Goal: Information Seeking & Learning: Learn about a topic

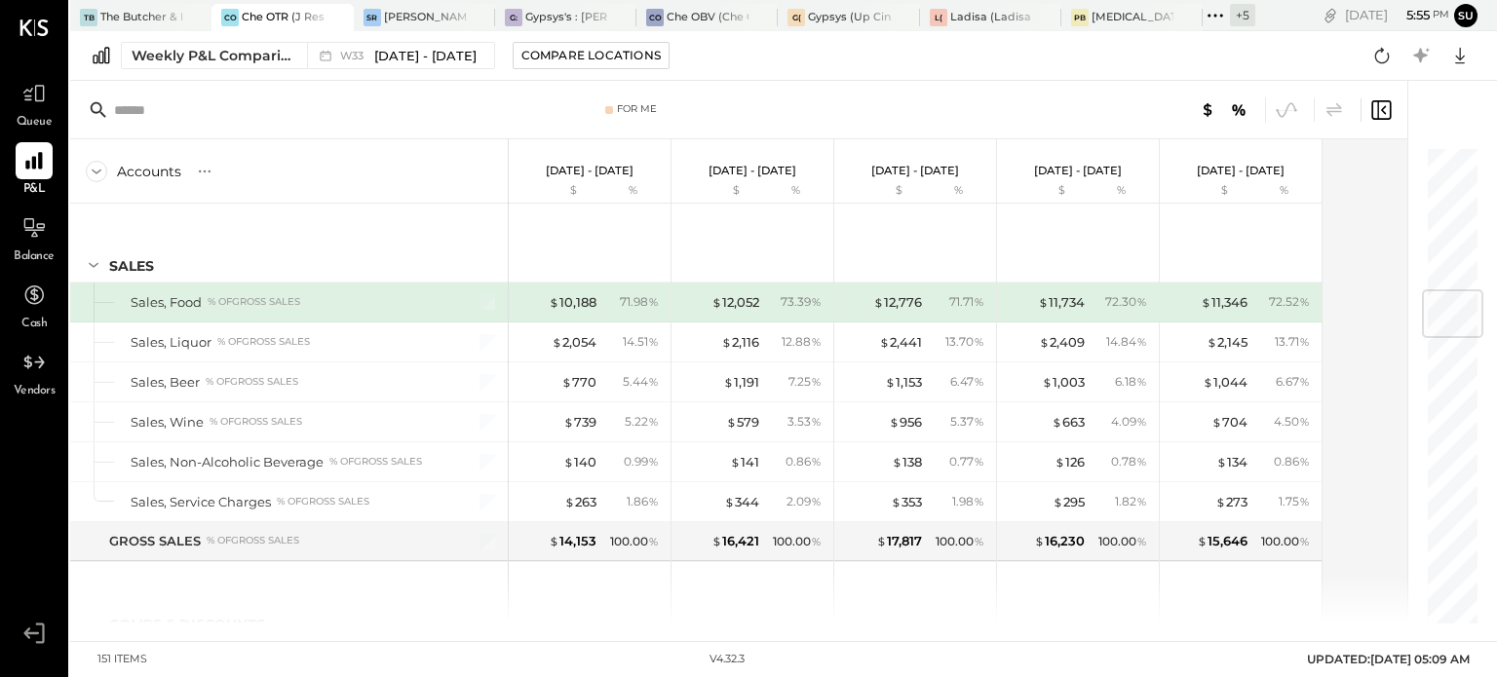
scroll to position [1221, 0]
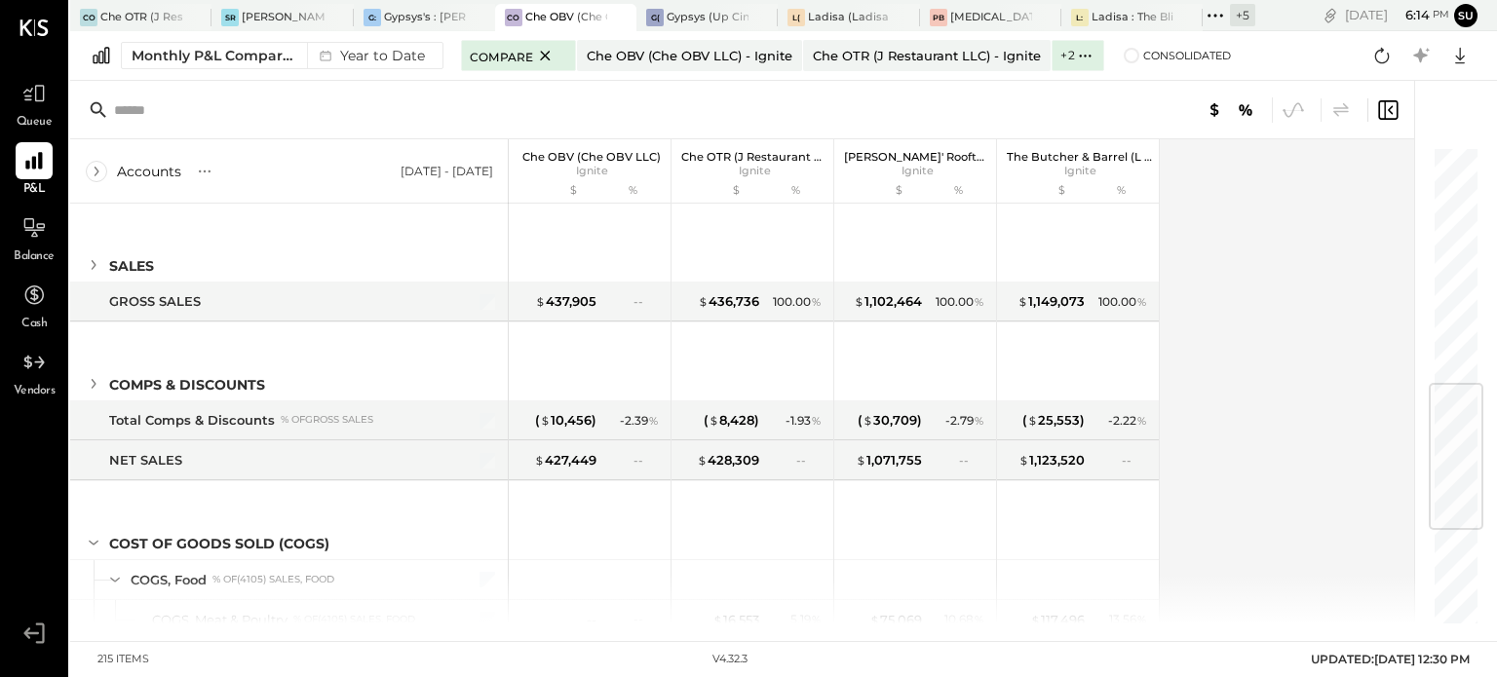
scroll to position [676, 0]
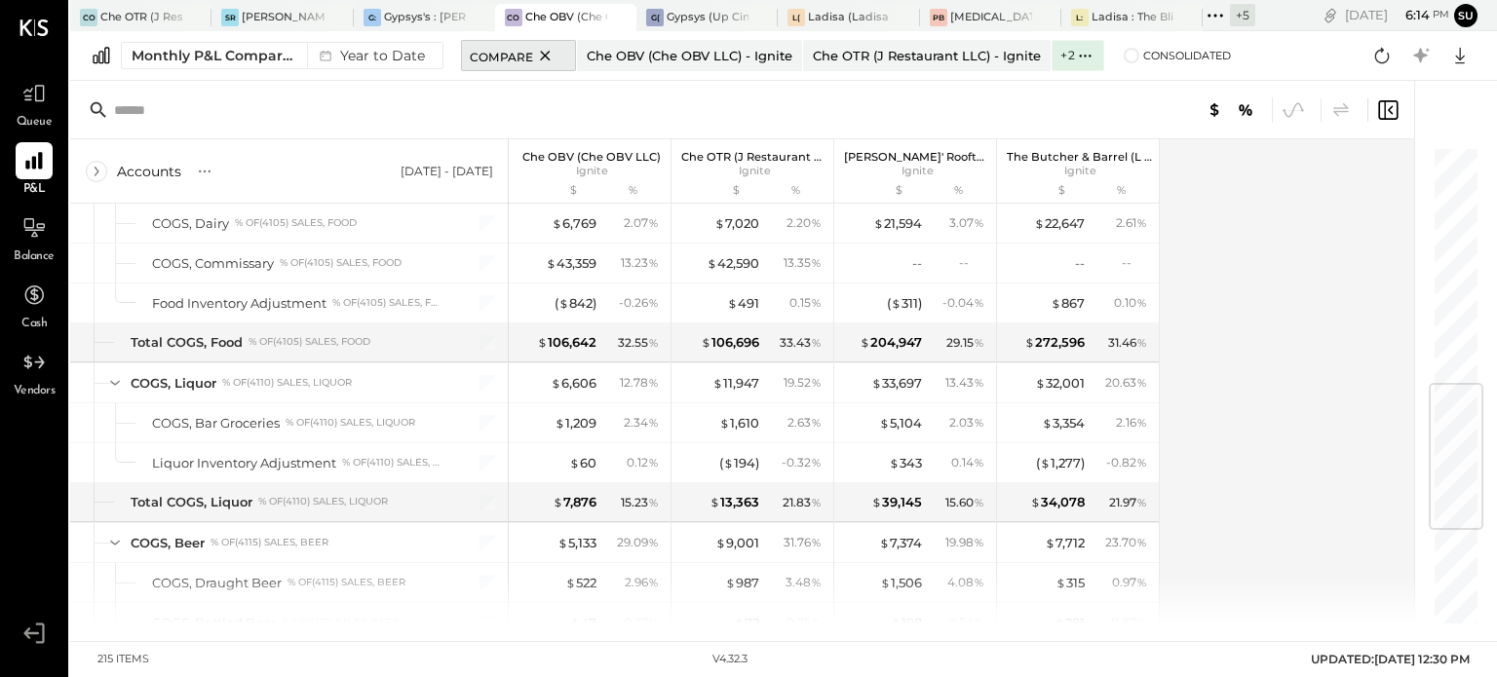
click at [549, 52] on icon at bounding box center [545, 55] width 24 height 23
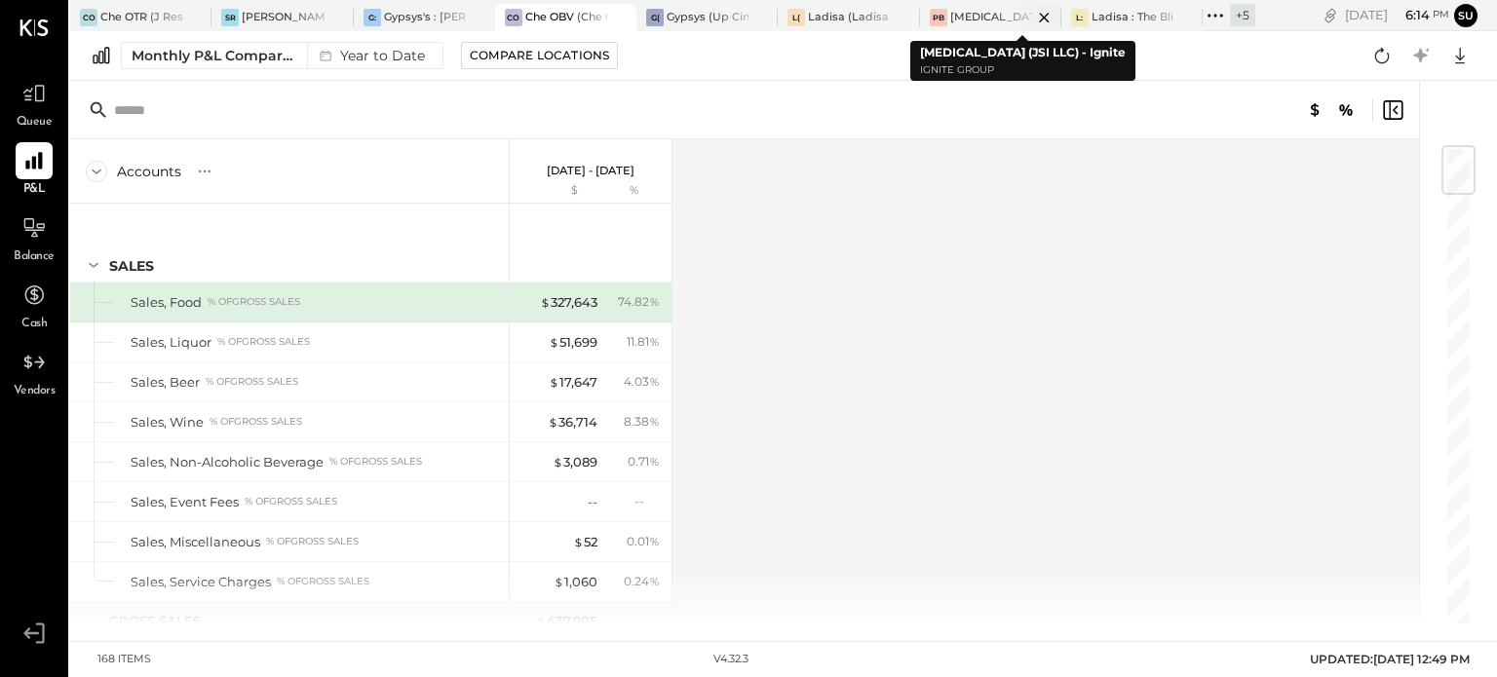
click at [1002, 16] on div at bounding box center [1027, 17] width 68 height 26
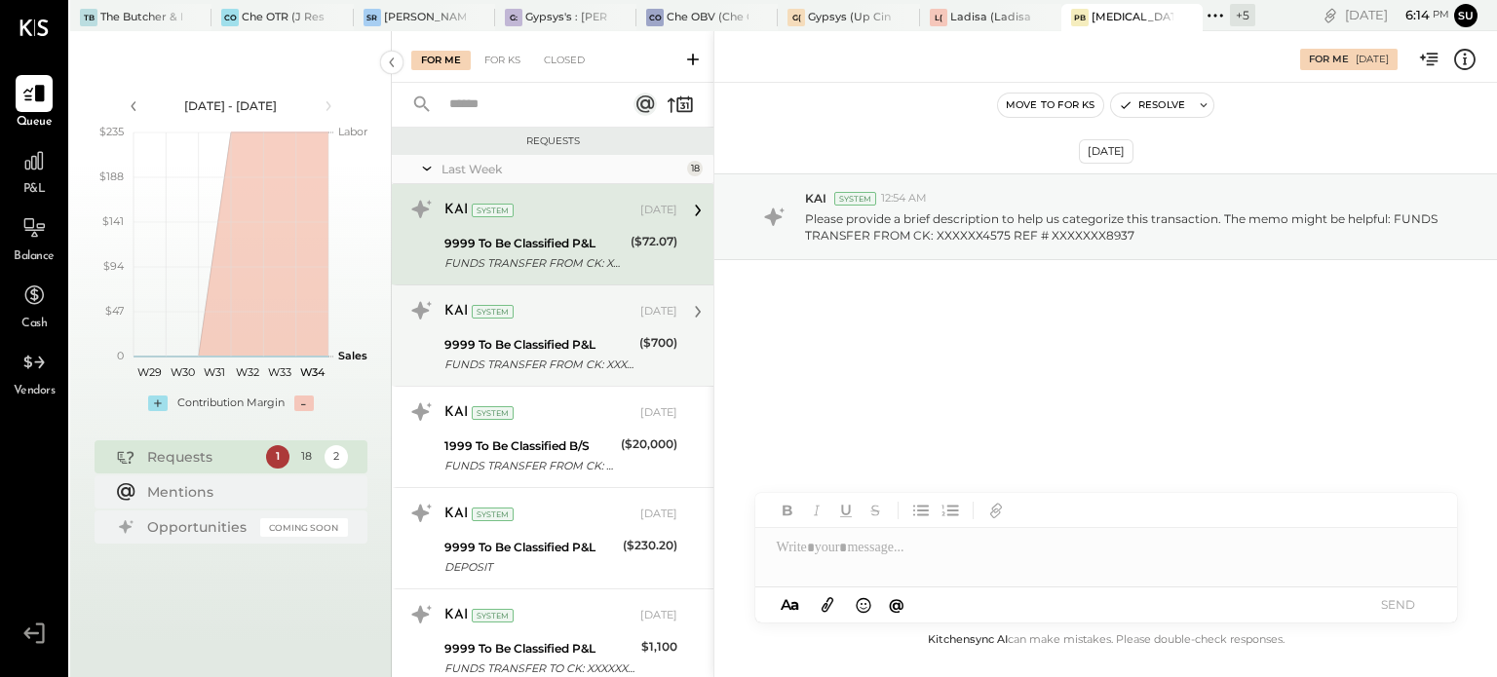
click at [482, 335] on div "9999 To Be Classified P&L" at bounding box center [538, 344] width 189 height 19
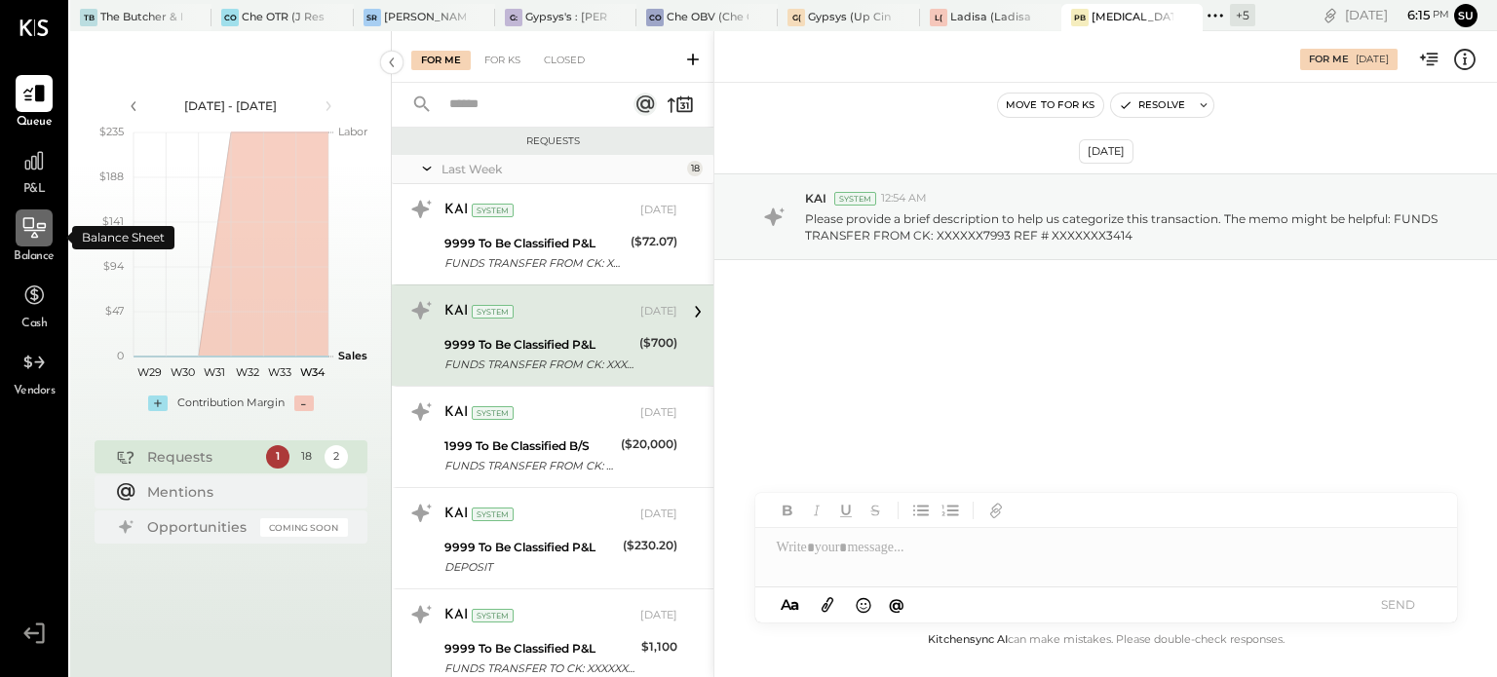
click at [35, 216] on icon at bounding box center [33, 227] width 25 height 25
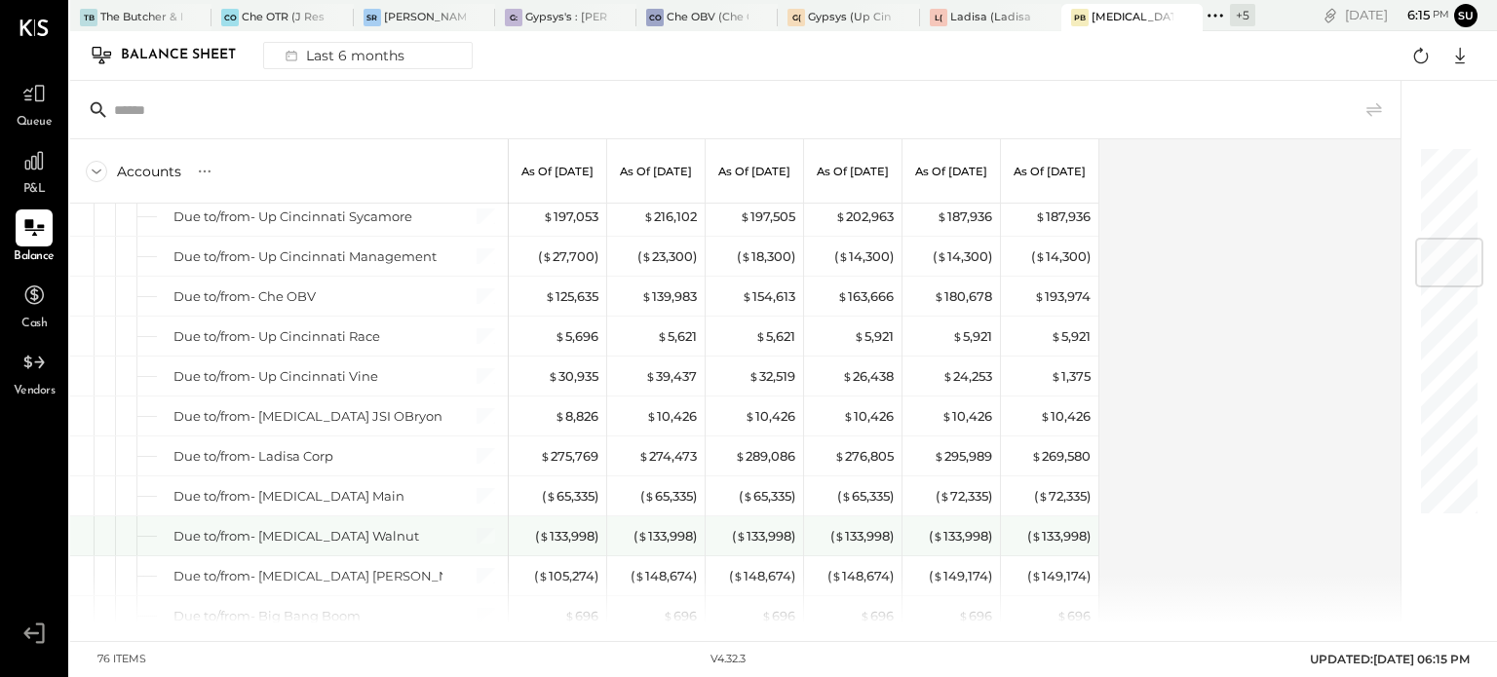
scroll to position [765, 0]
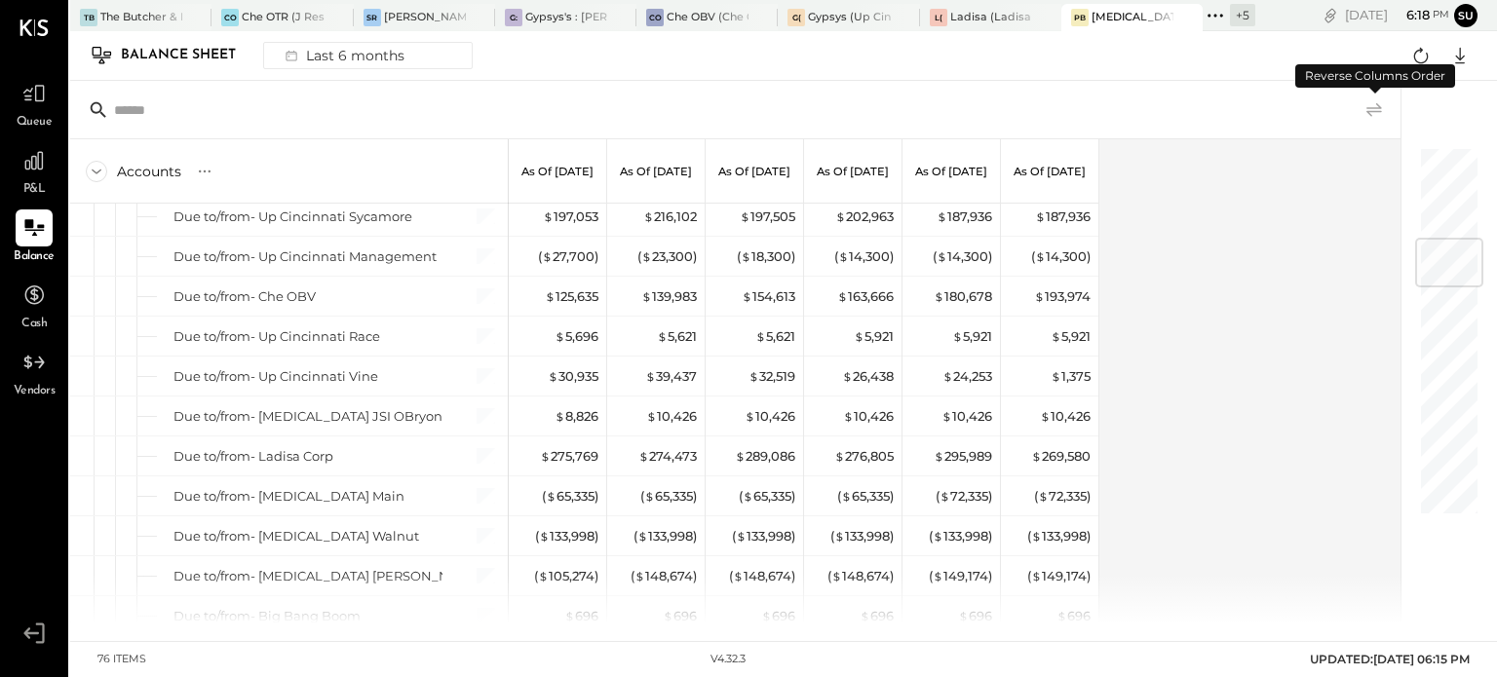
click at [1369, 104] on icon at bounding box center [1374, 109] width 23 height 23
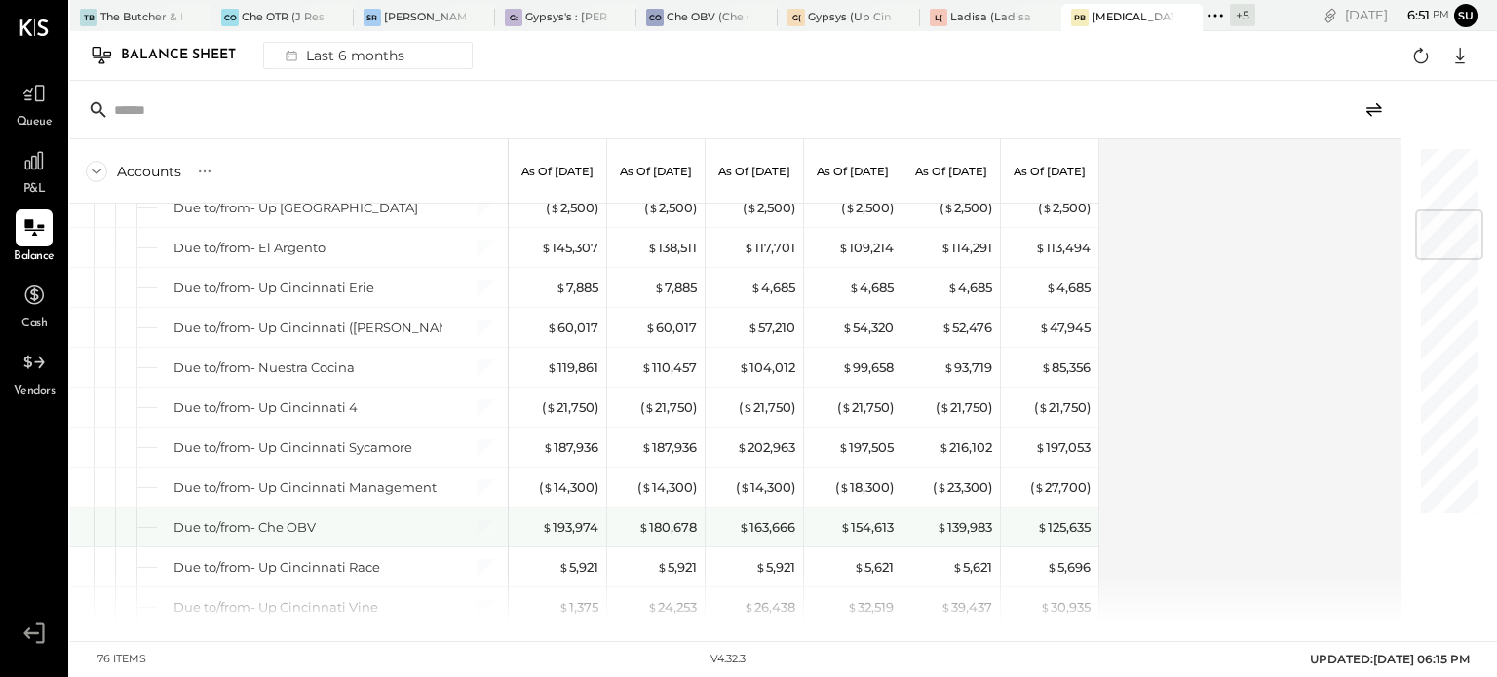
scroll to position [527, 0]
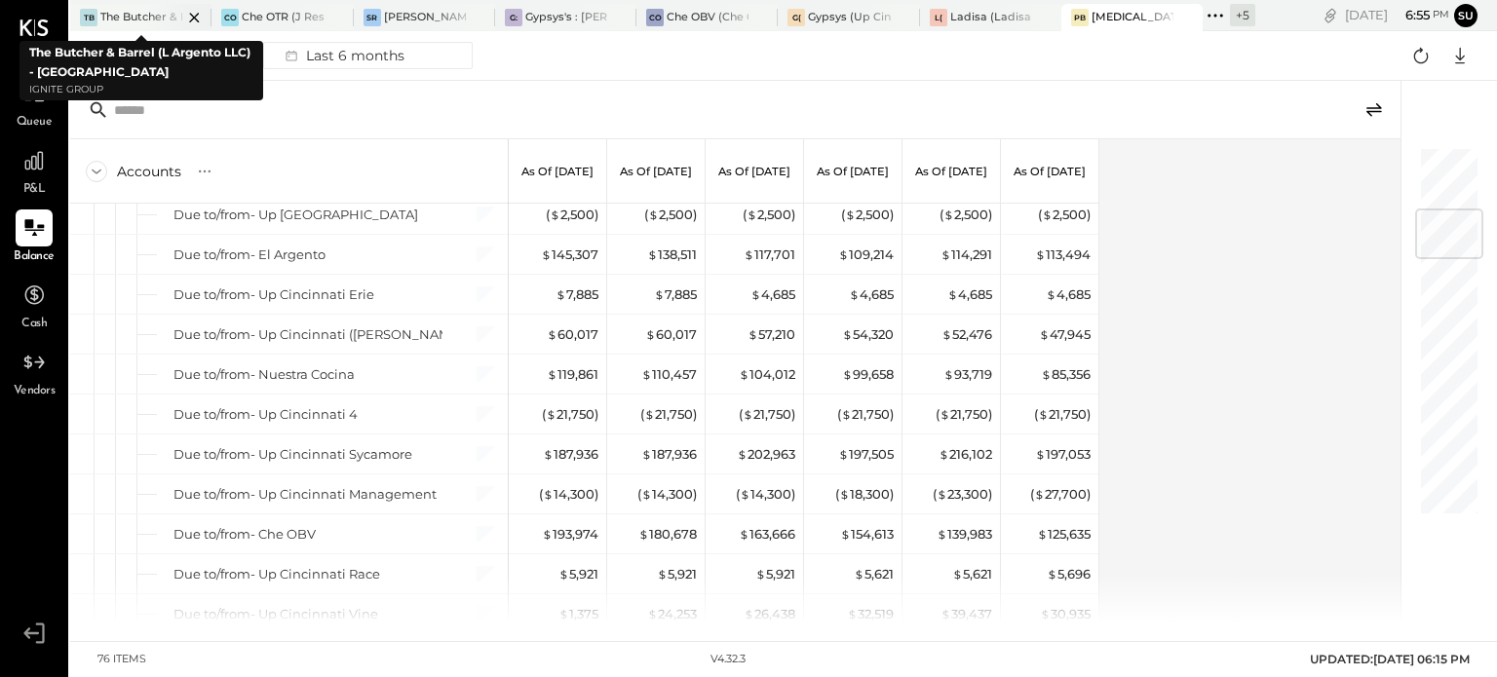
click at [121, 18] on div "The Butcher & Barrel (L Argento LLC) - [GEOGRAPHIC_DATA]" at bounding box center [141, 18] width 82 height 16
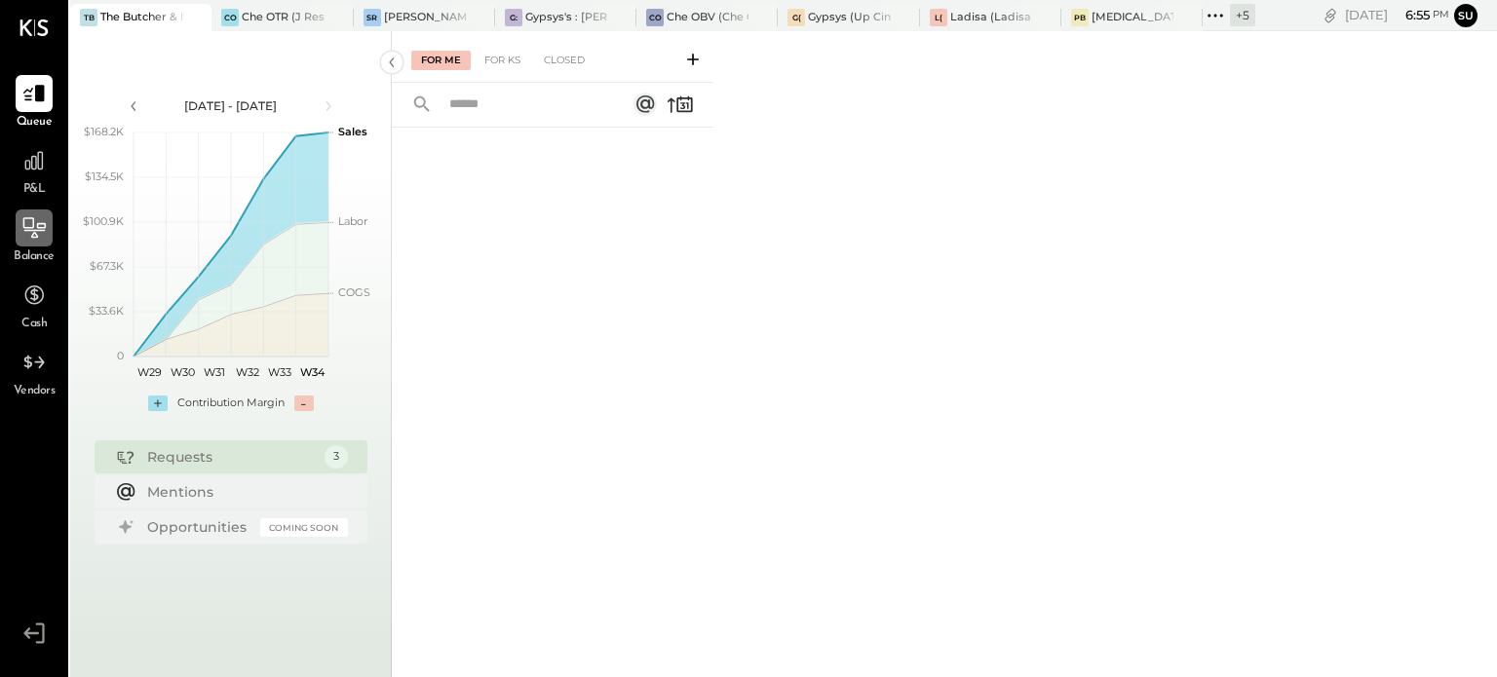
click at [35, 233] on icon at bounding box center [34, 227] width 22 height 20
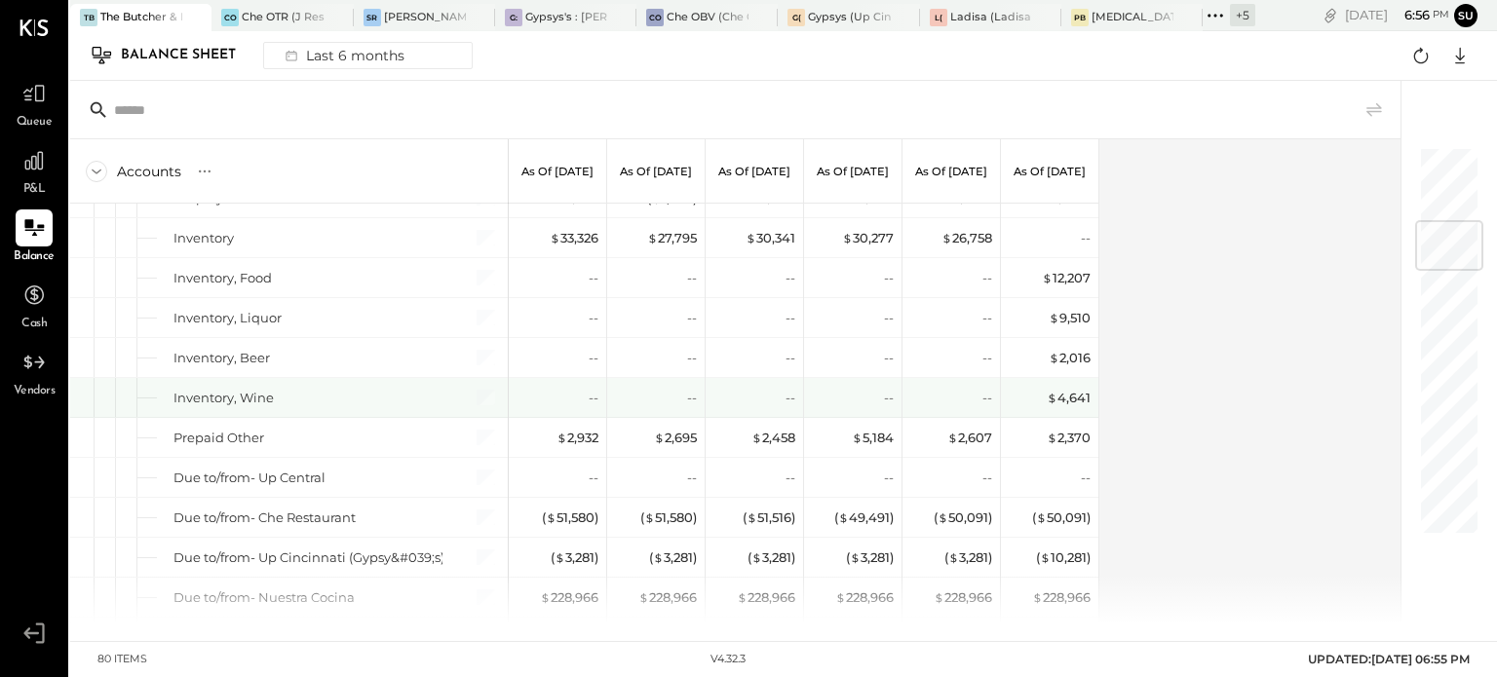
scroll to position [797, 0]
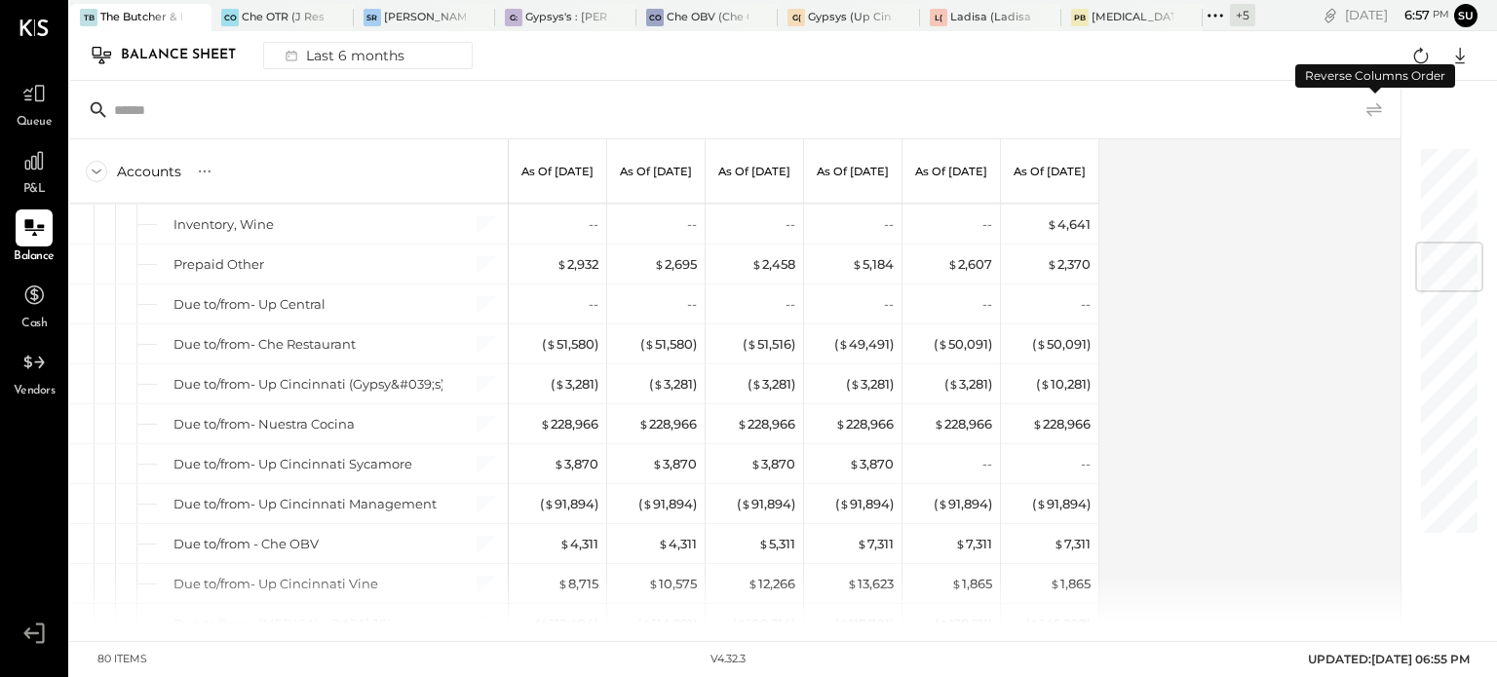
click at [1379, 100] on icon at bounding box center [1374, 109] width 23 height 23
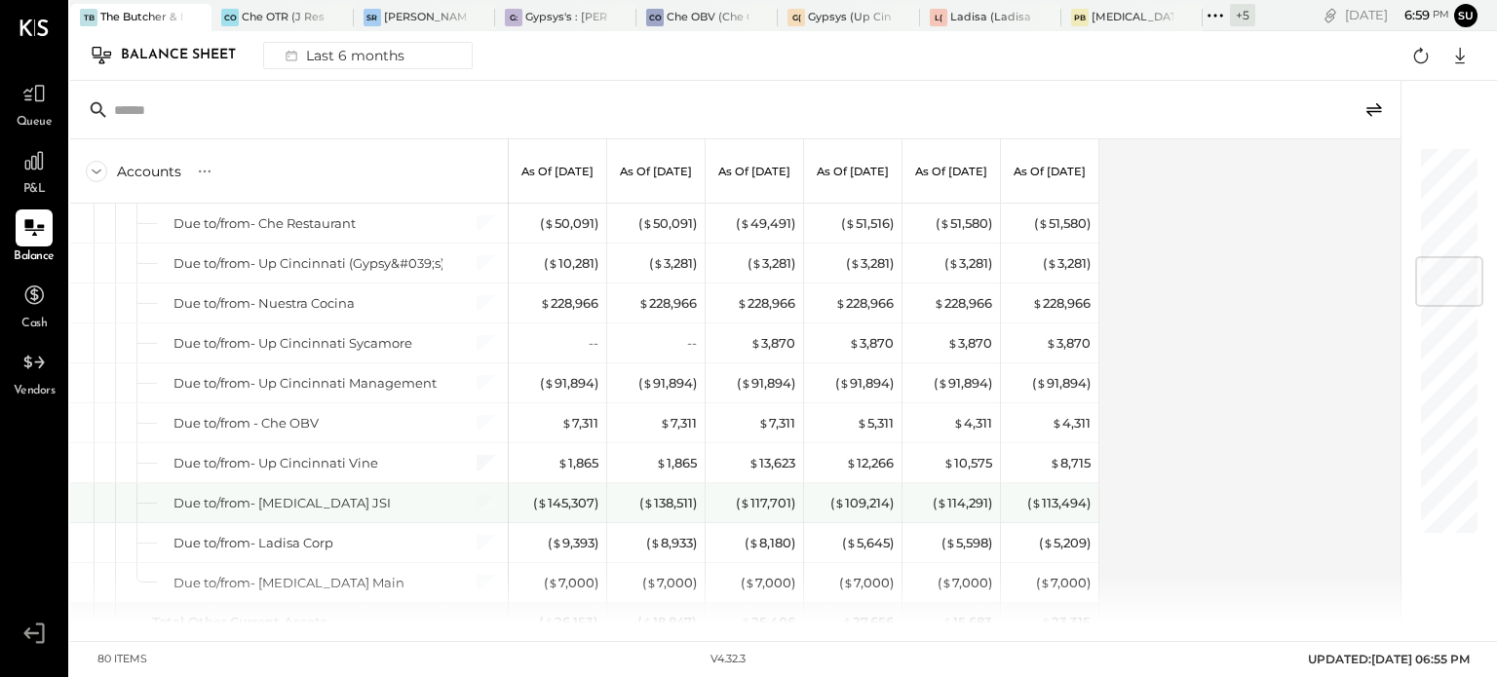
scroll to position [917, 0]
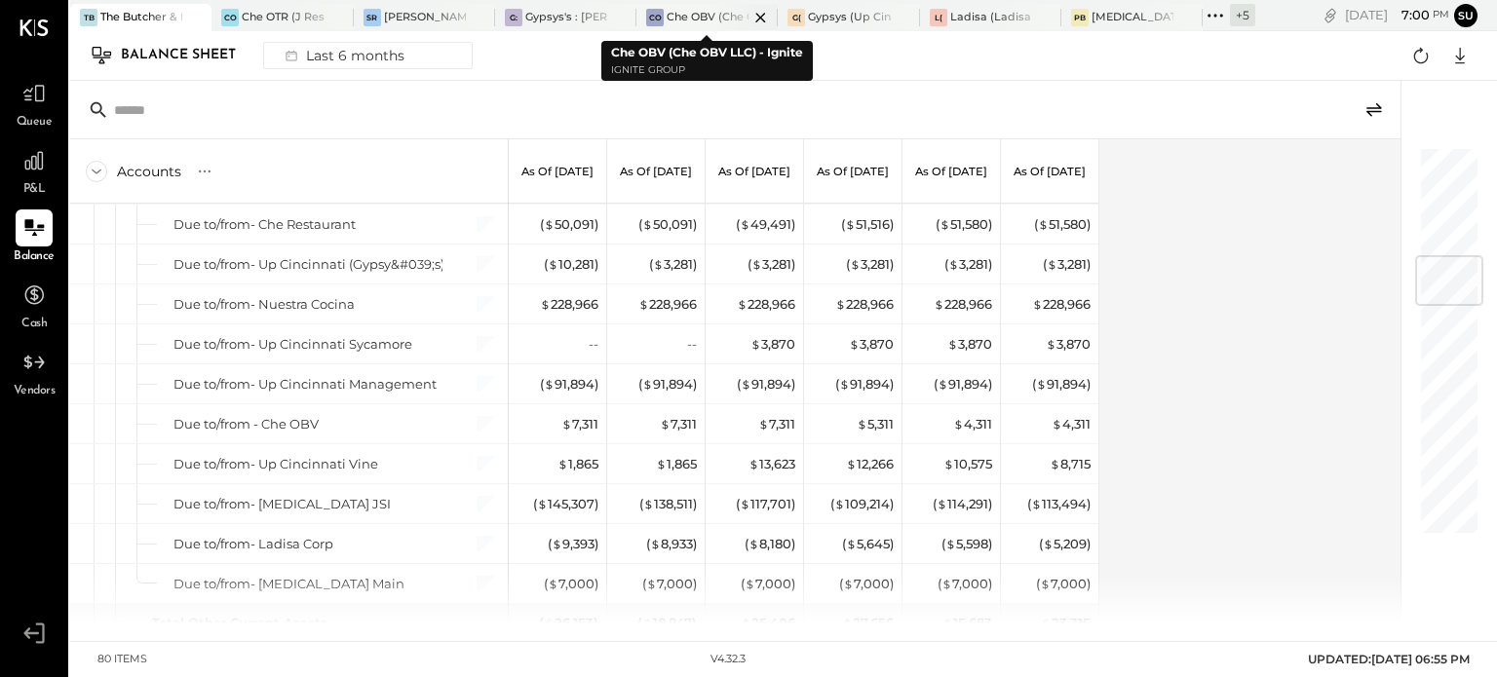
click at [710, 18] on div at bounding box center [744, 17] width 68 height 26
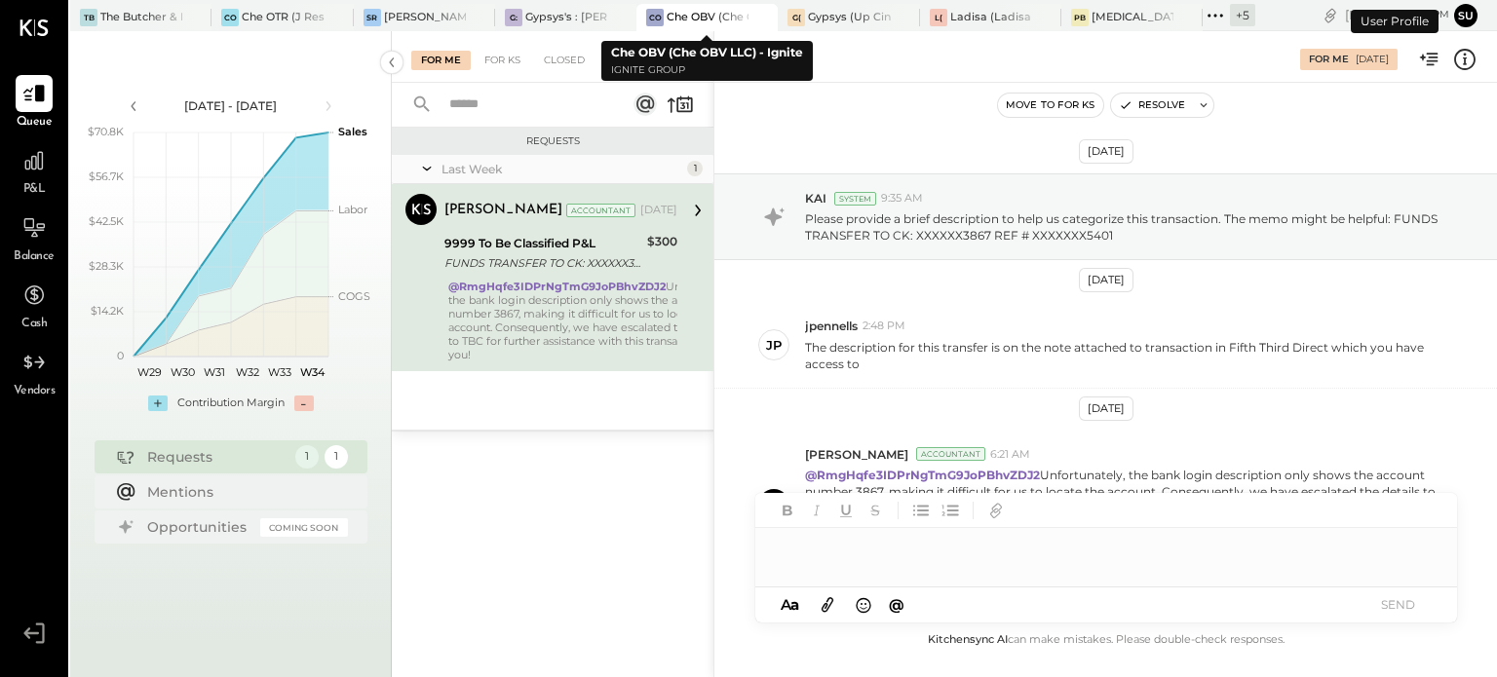
scroll to position [94, 0]
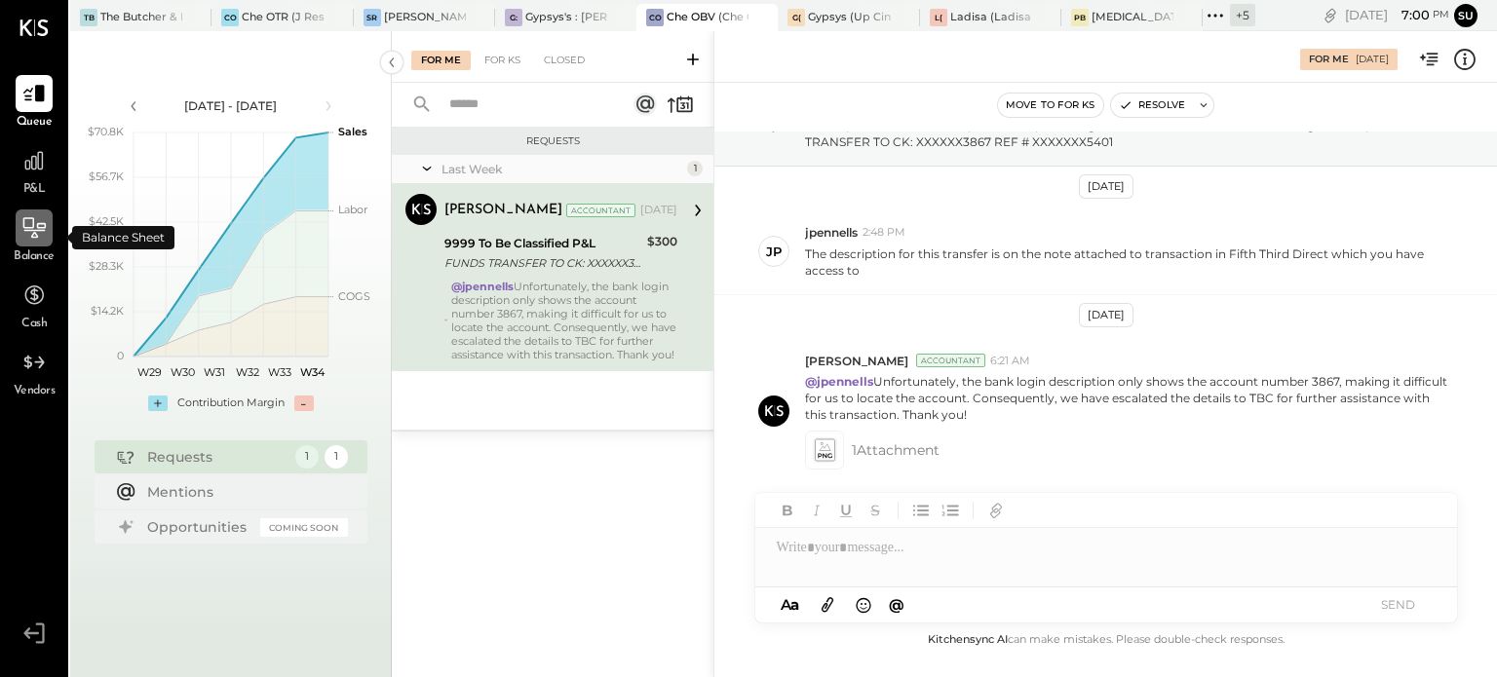
click at [31, 226] on icon at bounding box center [33, 227] width 25 height 25
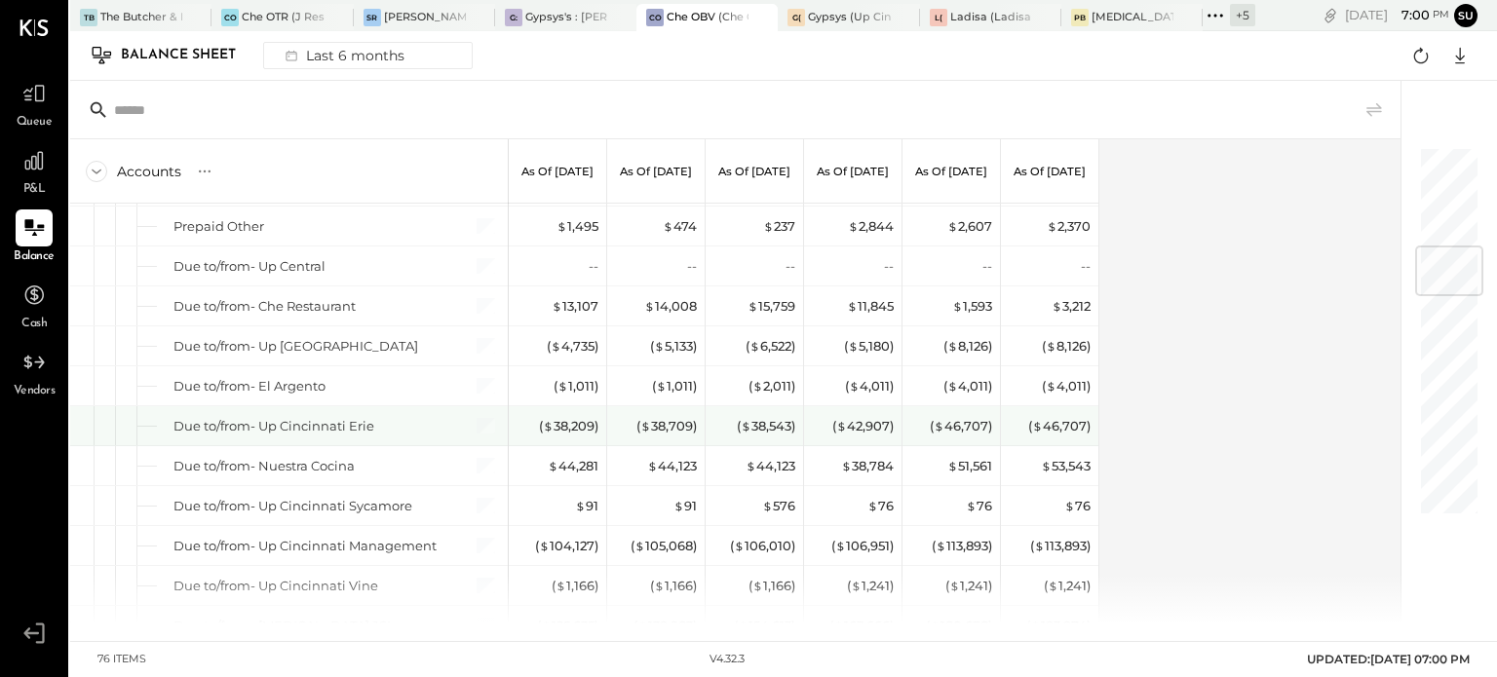
scroll to position [834, 0]
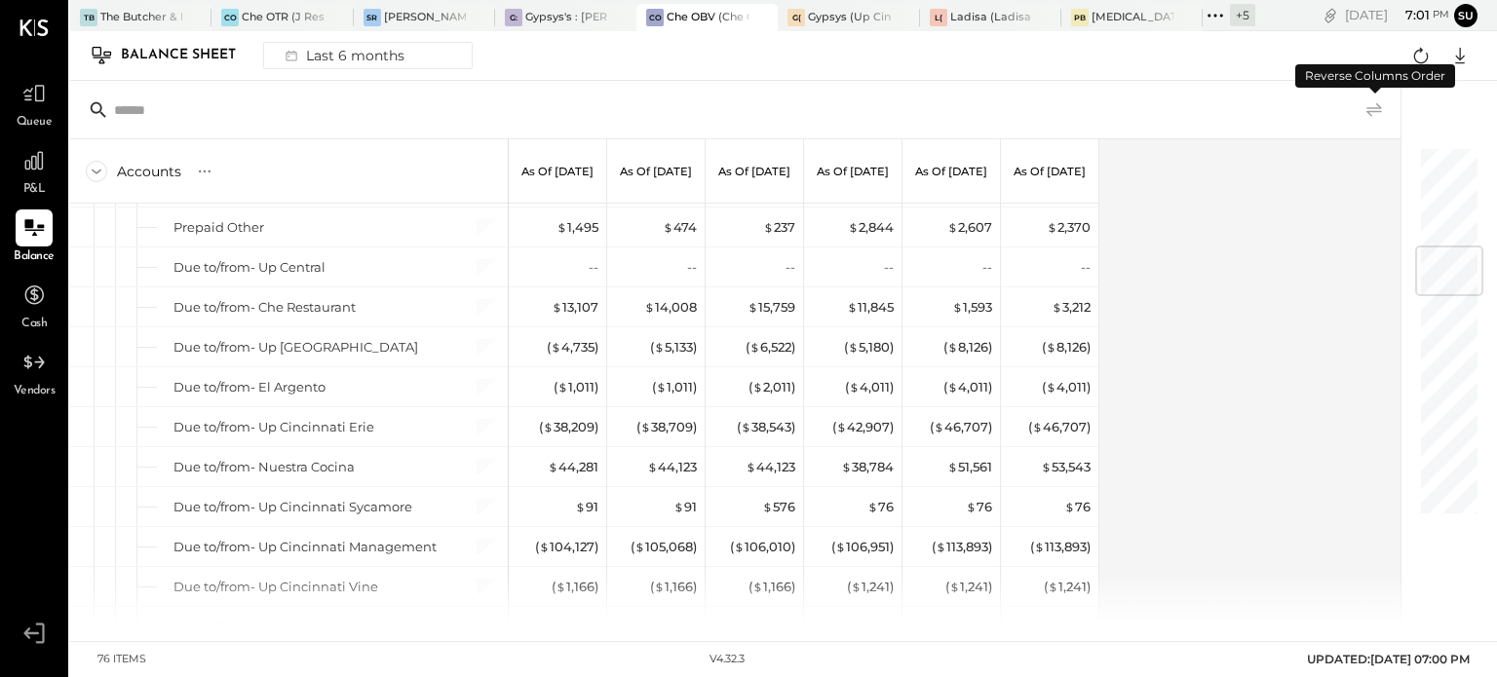
click at [1376, 107] on icon at bounding box center [1374, 109] width 16 height 14
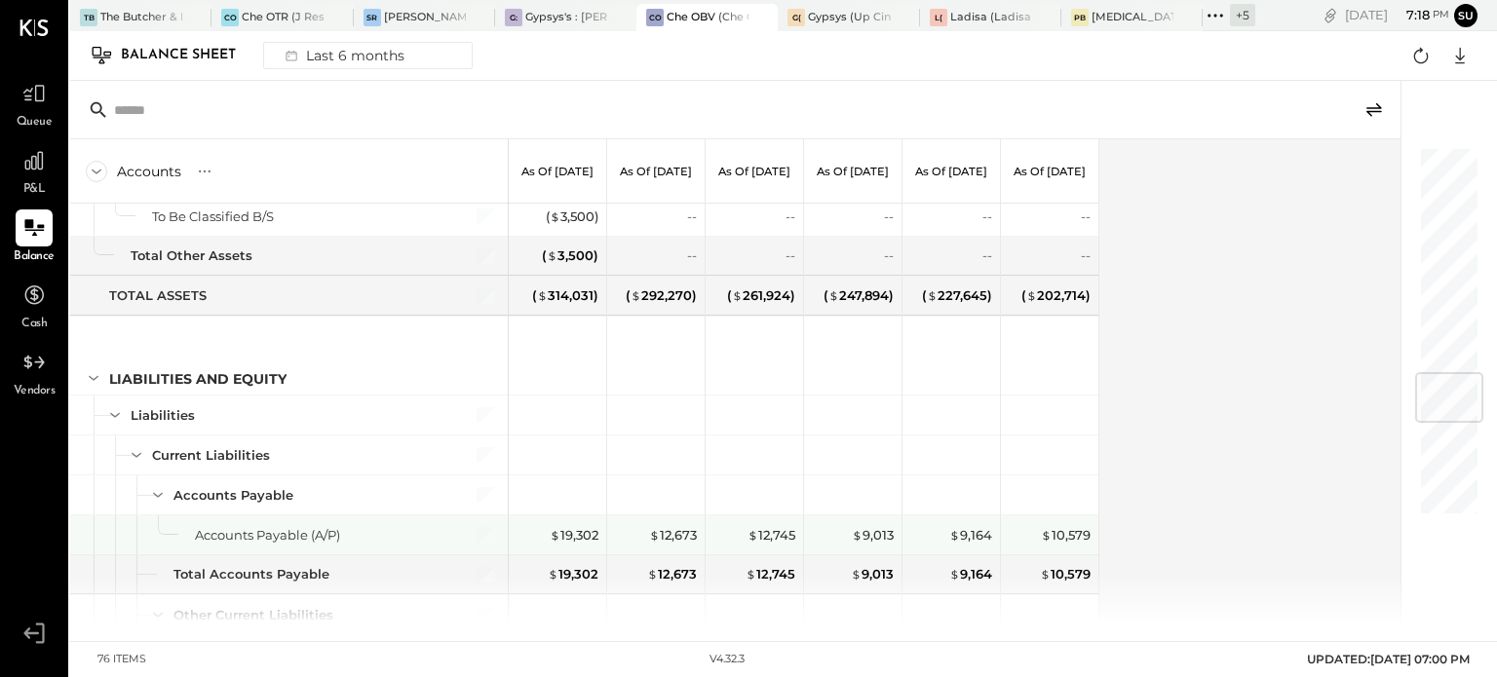
scroll to position [1883, 0]
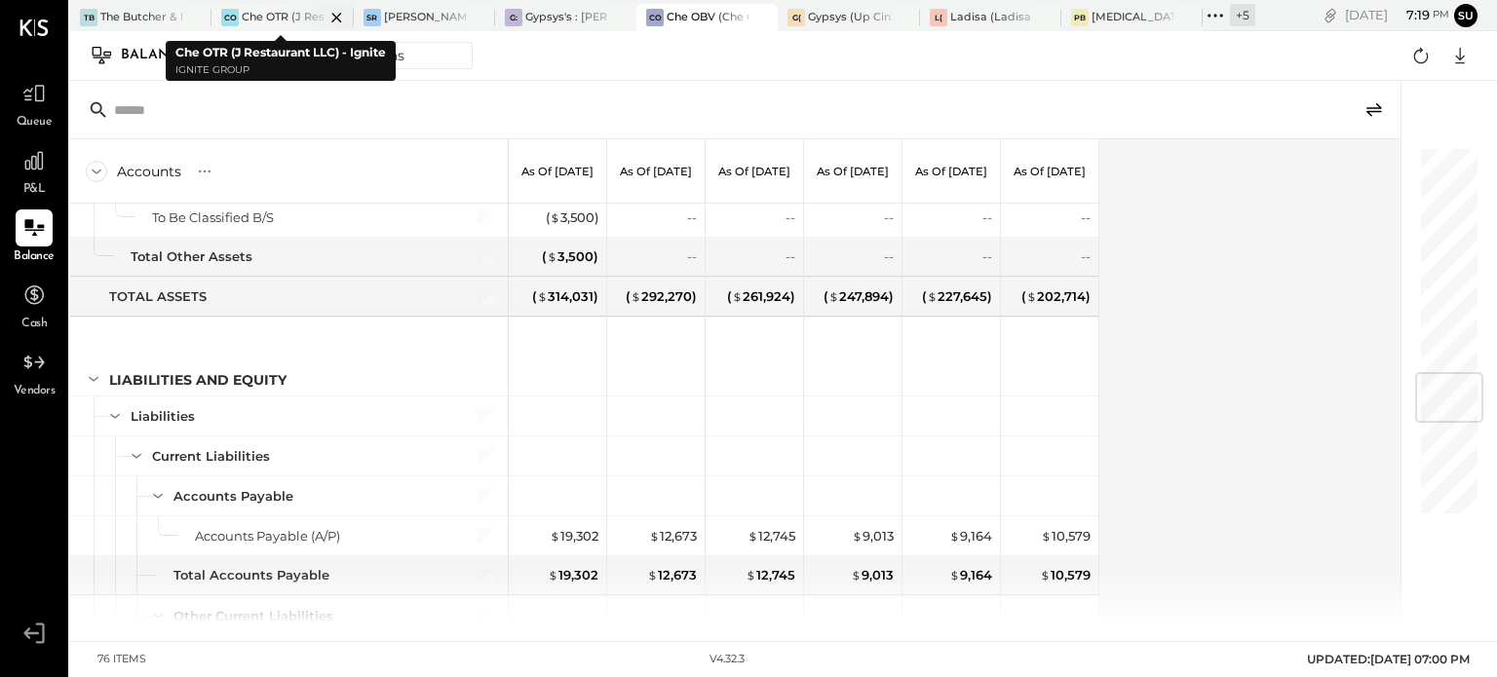
click at [286, 19] on div at bounding box center [320, 17] width 68 height 26
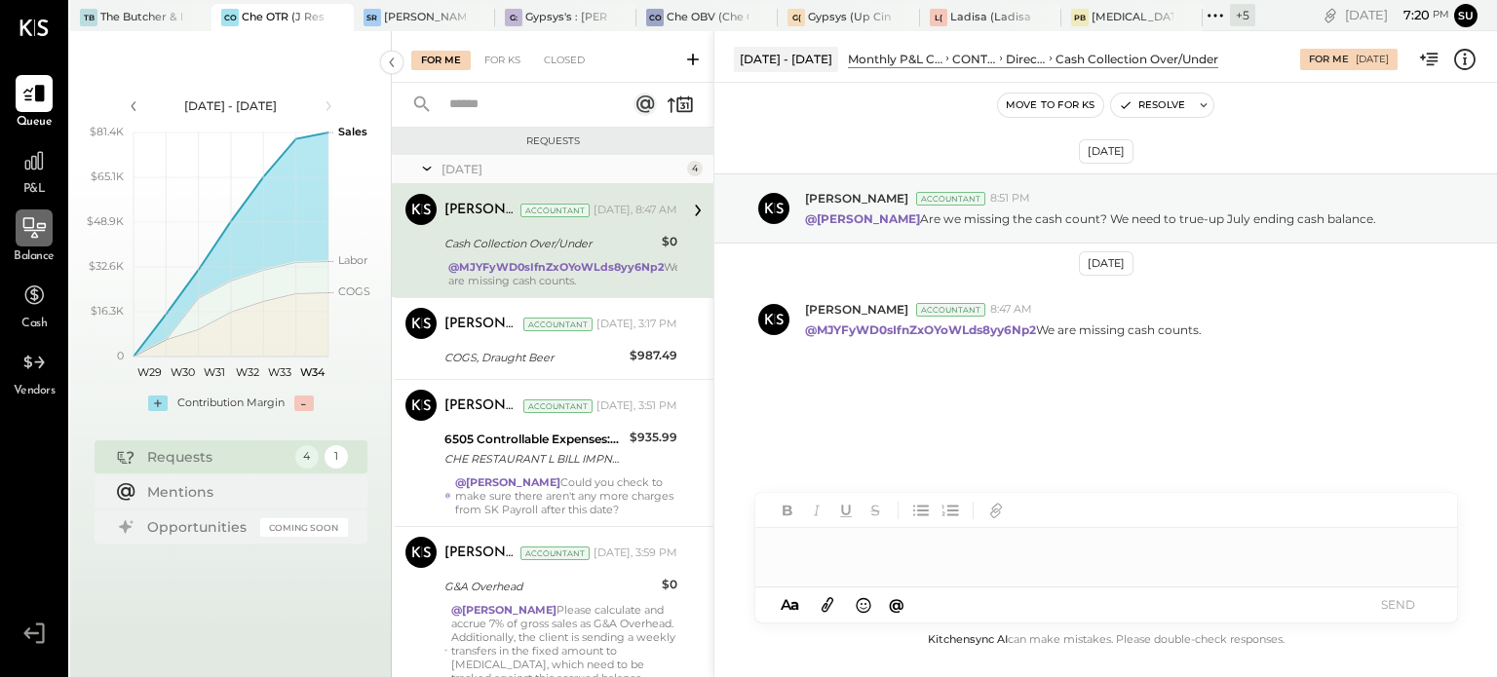
click at [34, 229] on icon at bounding box center [33, 227] width 25 height 25
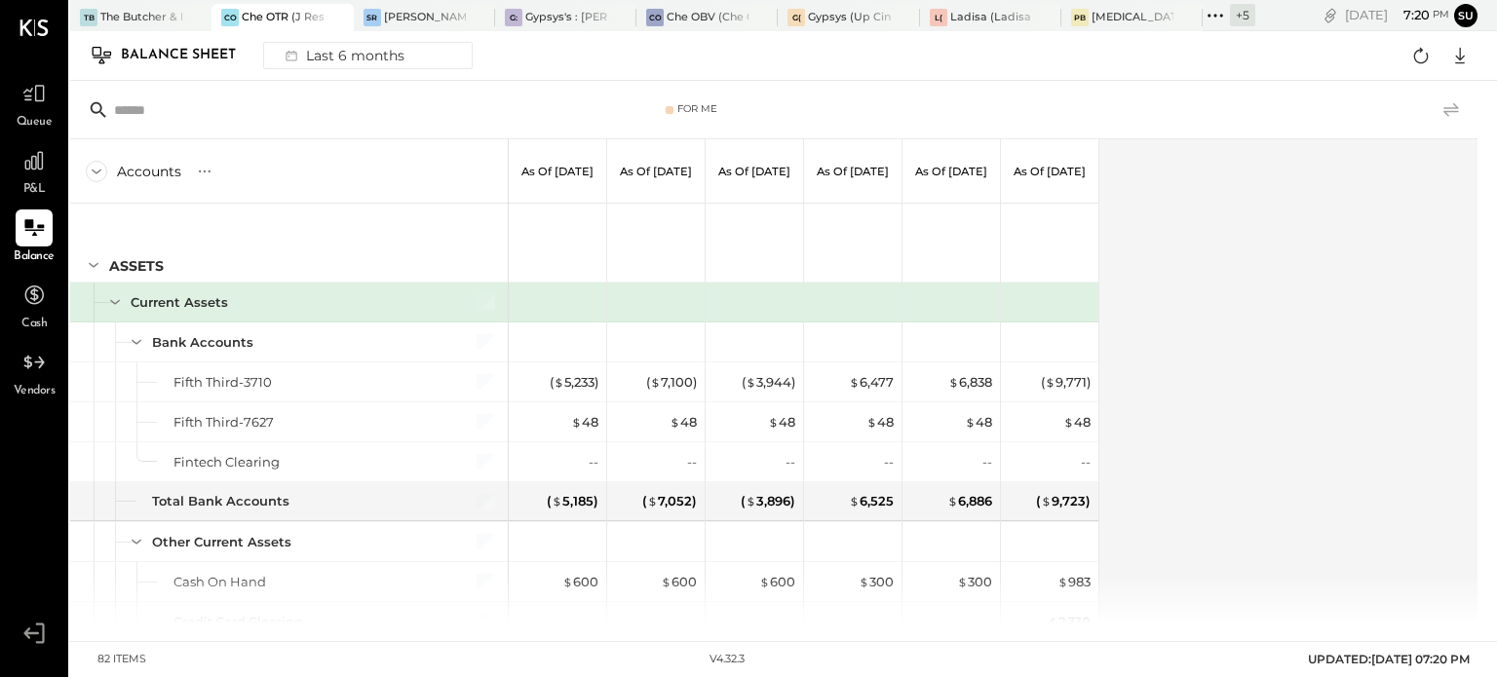
click at [1450, 103] on icon at bounding box center [1451, 109] width 23 height 23
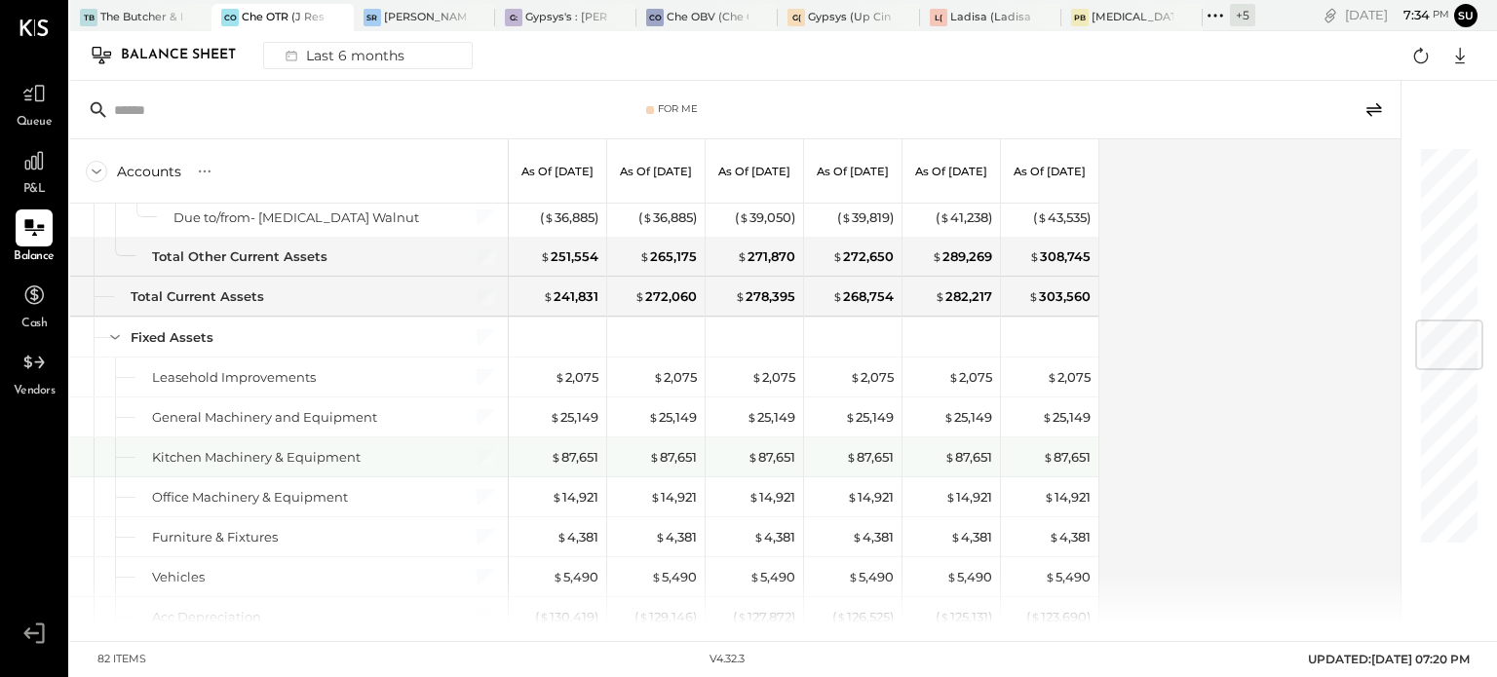
scroll to position [1461, 0]
